Goal: Navigation & Orientation: Understand site structure

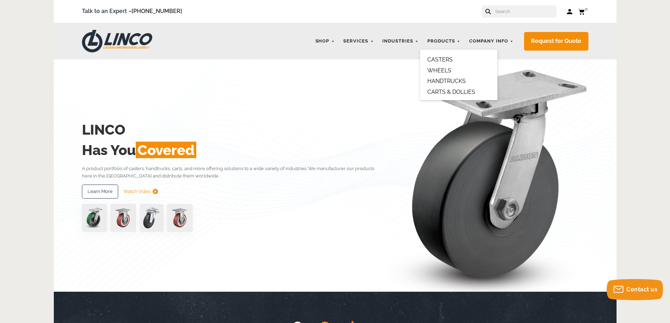
click at [442, 58] on link "CASTERS" at bounding box center [439, 59] width 25 height 7
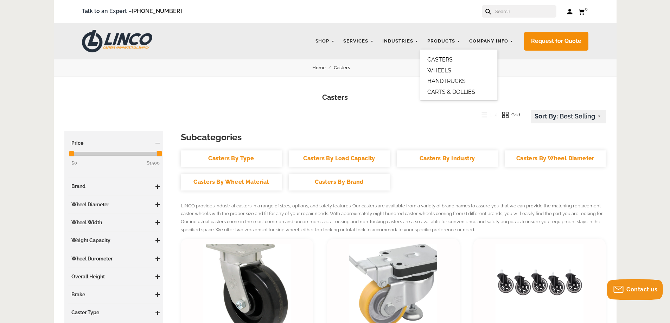
click at [438, 71] on link "WHEELS" at bounding box center [439, 70] width 24 height 7
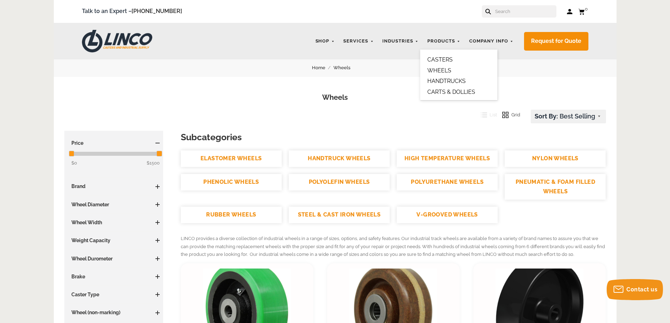
click at [447, 81] on link "HANDTRUCKS" at bounding box center [446, 81] width 38 height 7
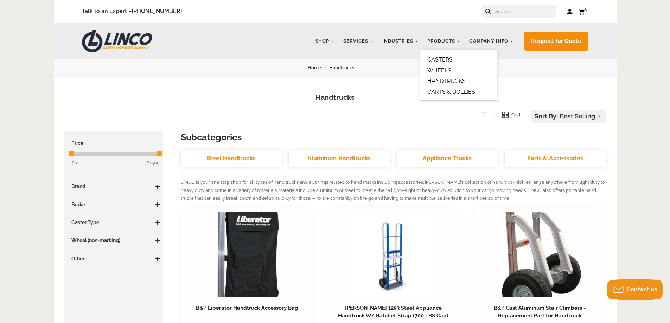
click at [444, 93] on link "CARTS & DOLLIES" at bounding box center [451, 92] width 48 height 7
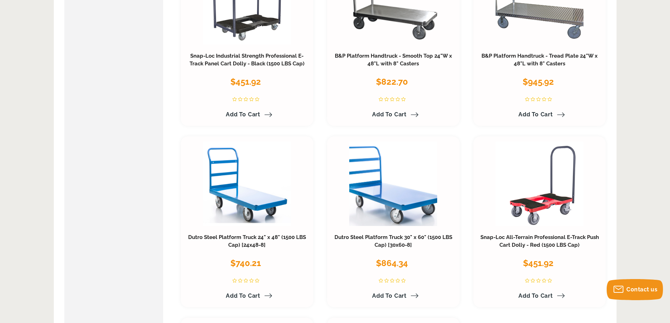
scroll to position [527, 0]
